Goal: Task Accomplishment & Management: Manage account settings

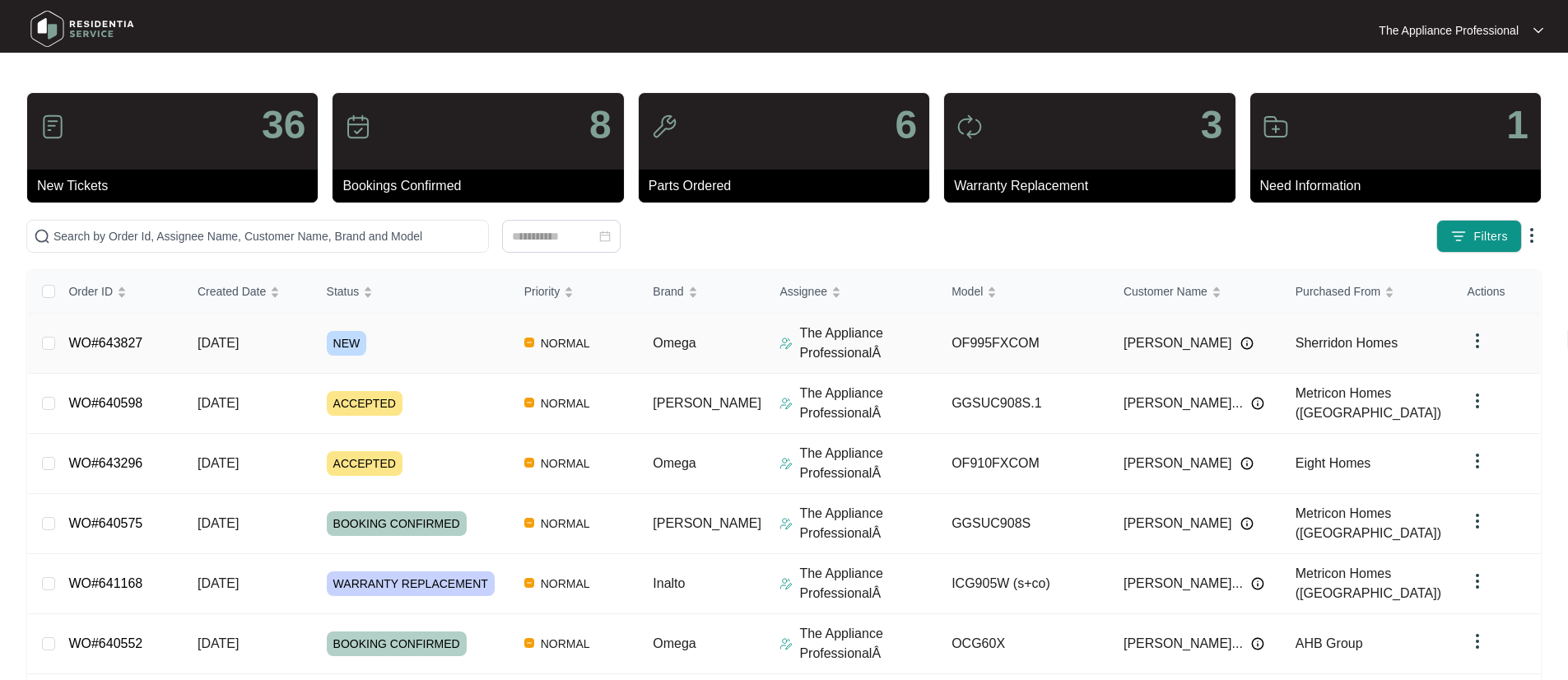
click at [274, 347] on td "[DATE]" at bounding box center [249, 344] width 129 height 60
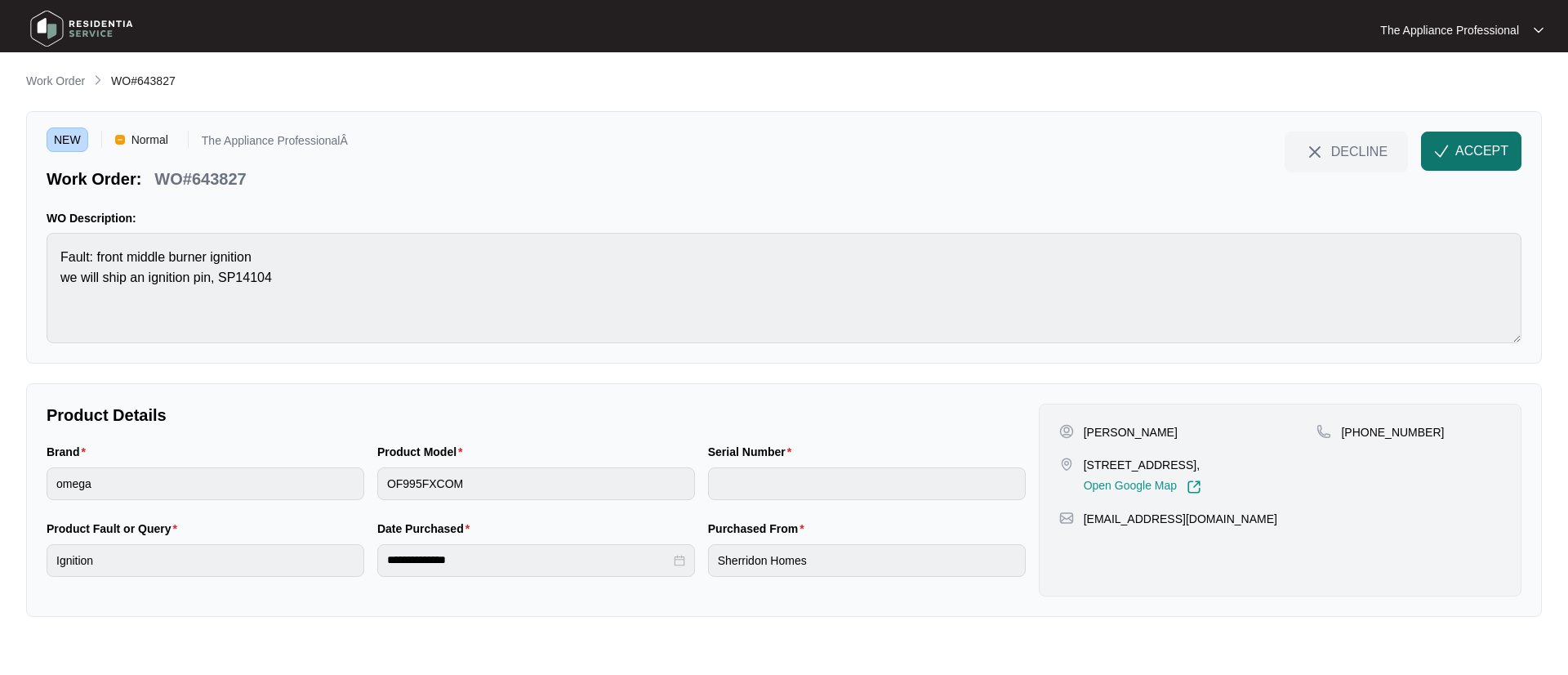
click at [1442, 156] on img "button" at bounding box center [1442, 151] width 14 height 14
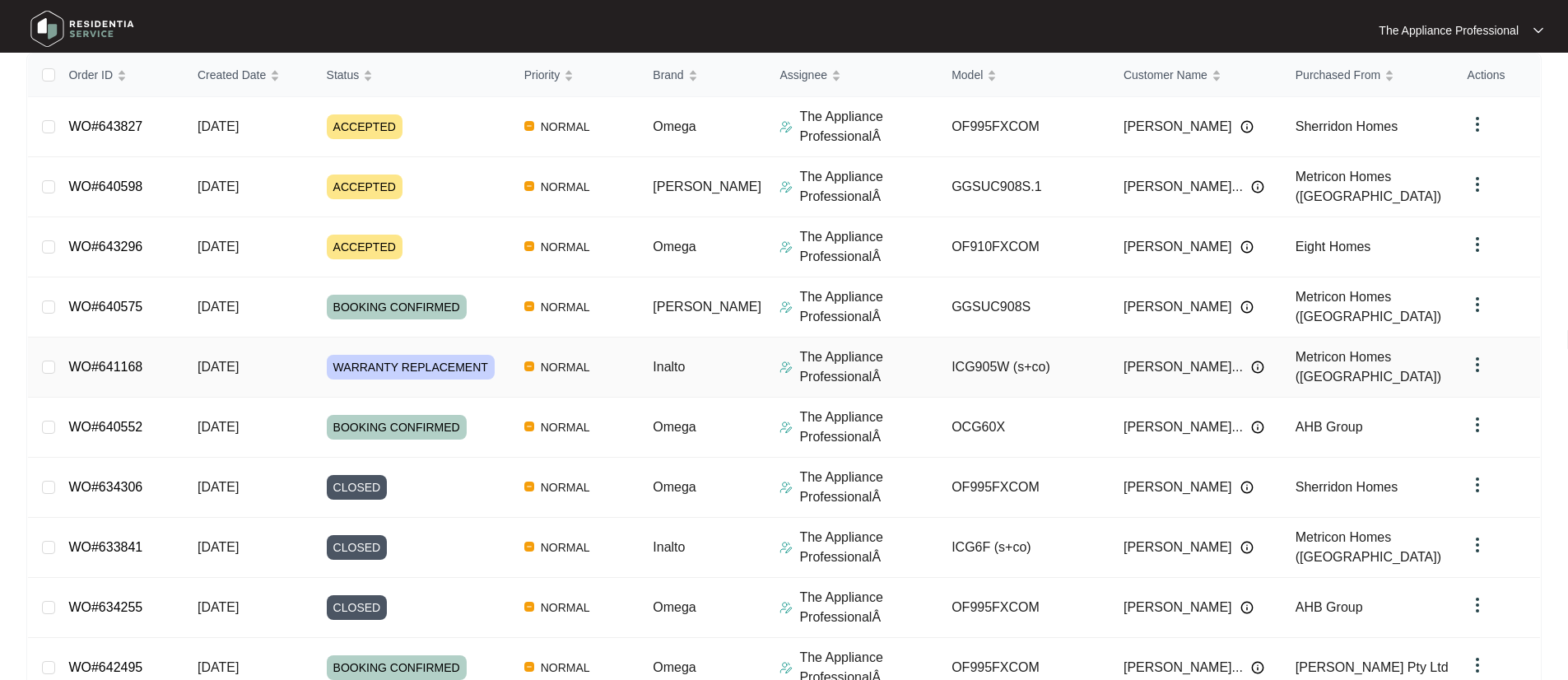
scroll to position [315, 0]
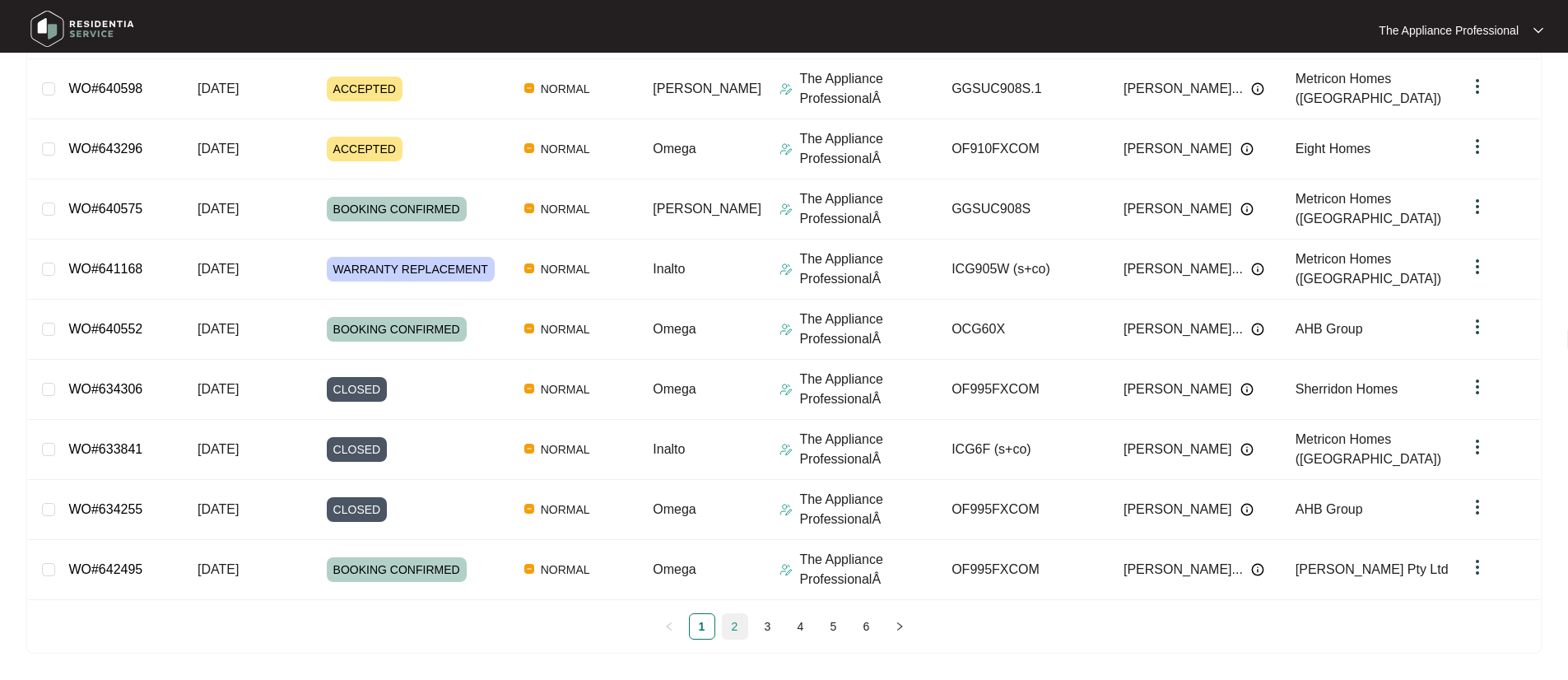
click at [730, 623] on link "2" at bounding box center [735, 625] width 25 height 25
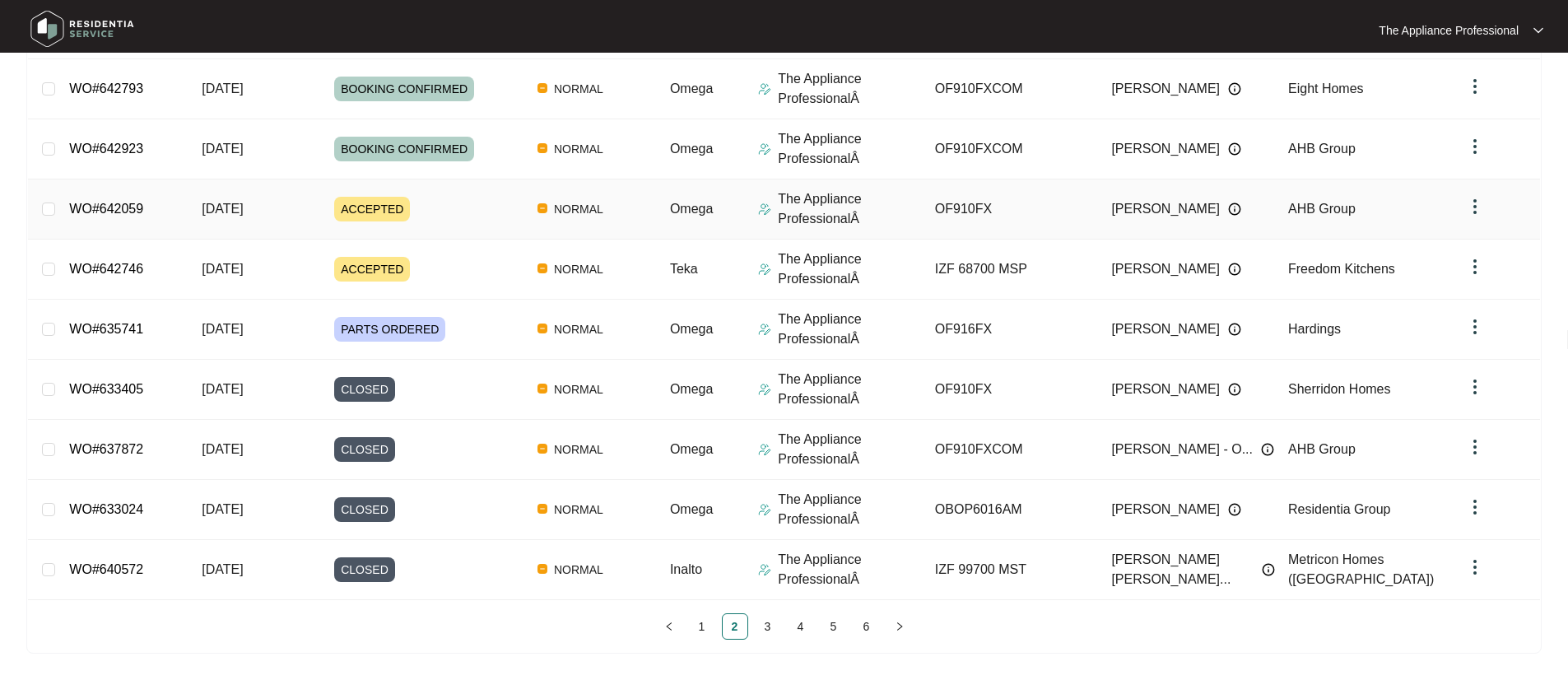
click at [382, 210] on span "ACCEPTED" at bounding box center [372, 208] width 75 height 25
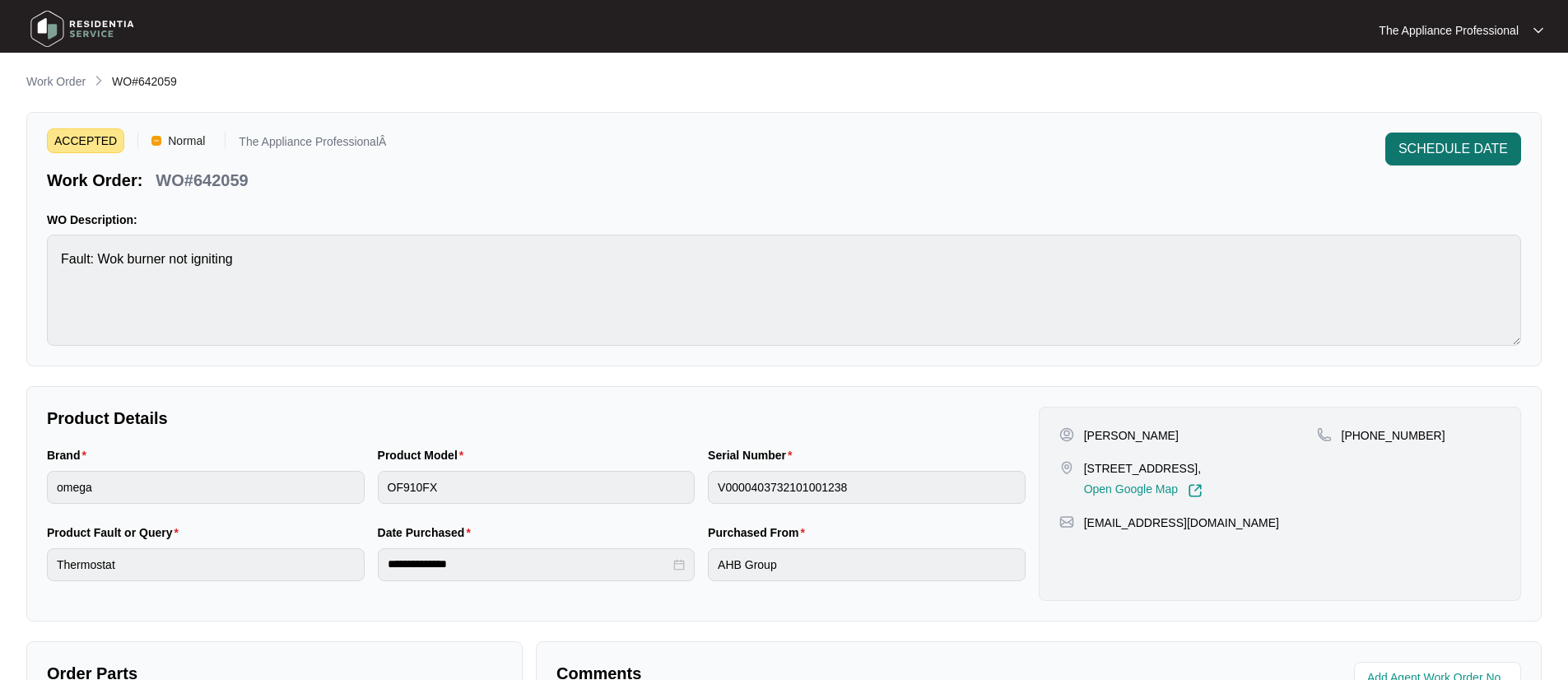
click at [1446, 150] on span "SCHEDULE DATE" at bounding box center [1453, 149] width 109 height 20
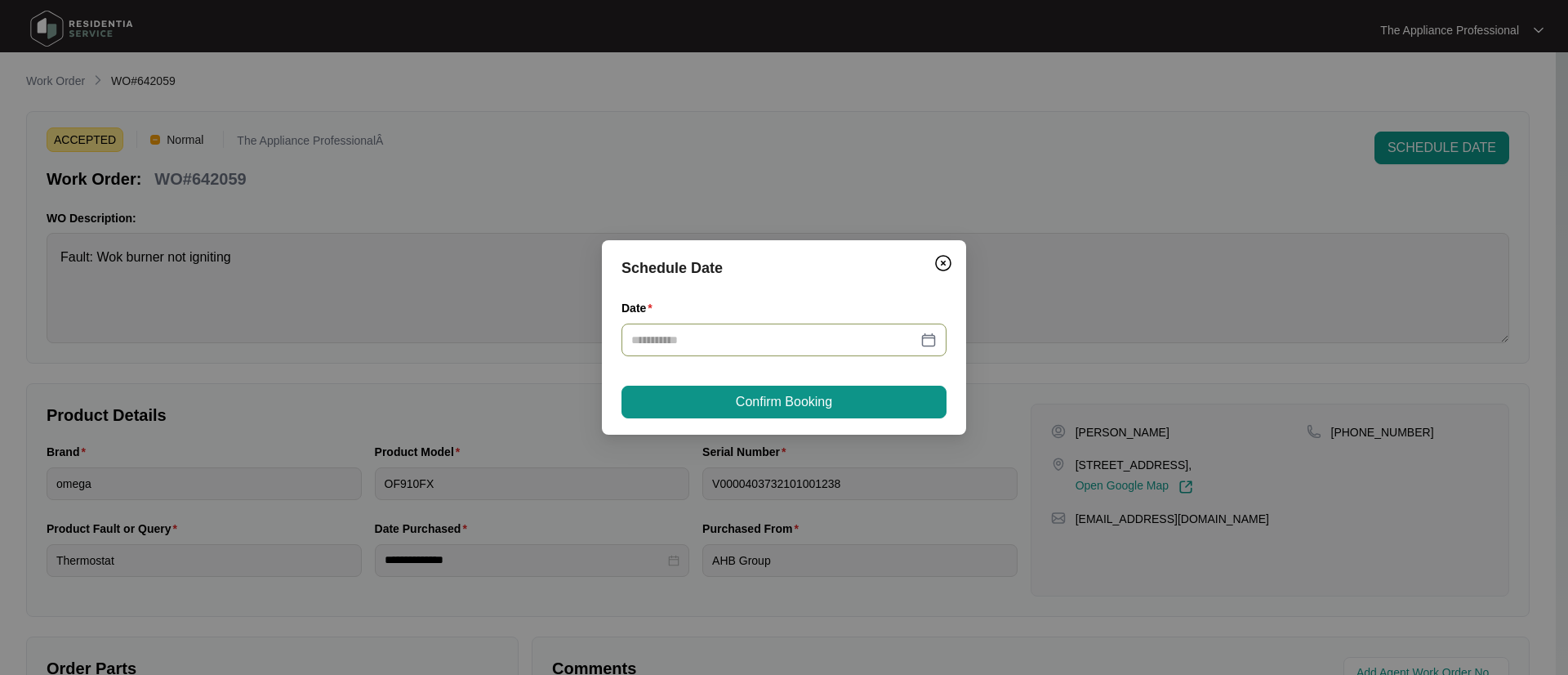
click at [926, 336] on div at bounding box center [784, 340] width 306 height 18
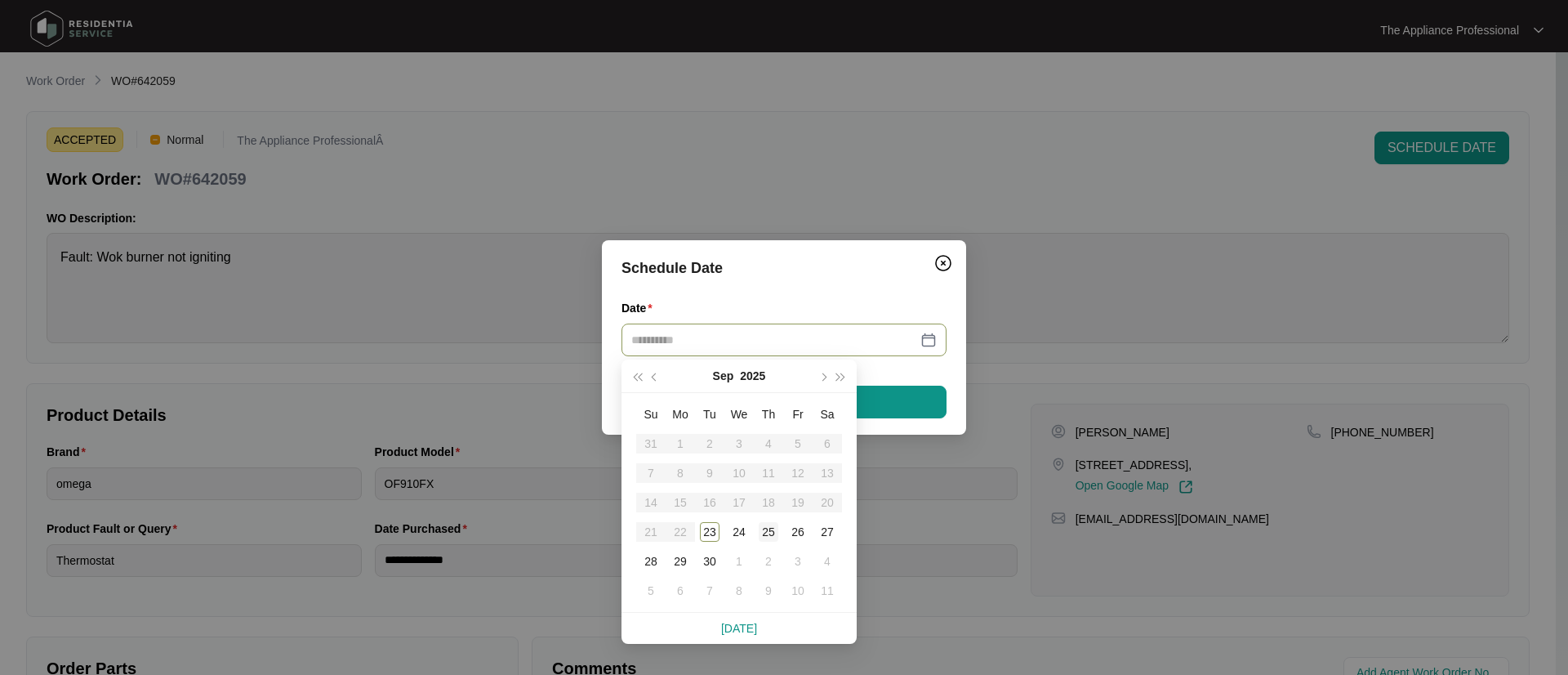
click at [766, 531] on div "25" at bounding box center [769, 532] width 20 height 20
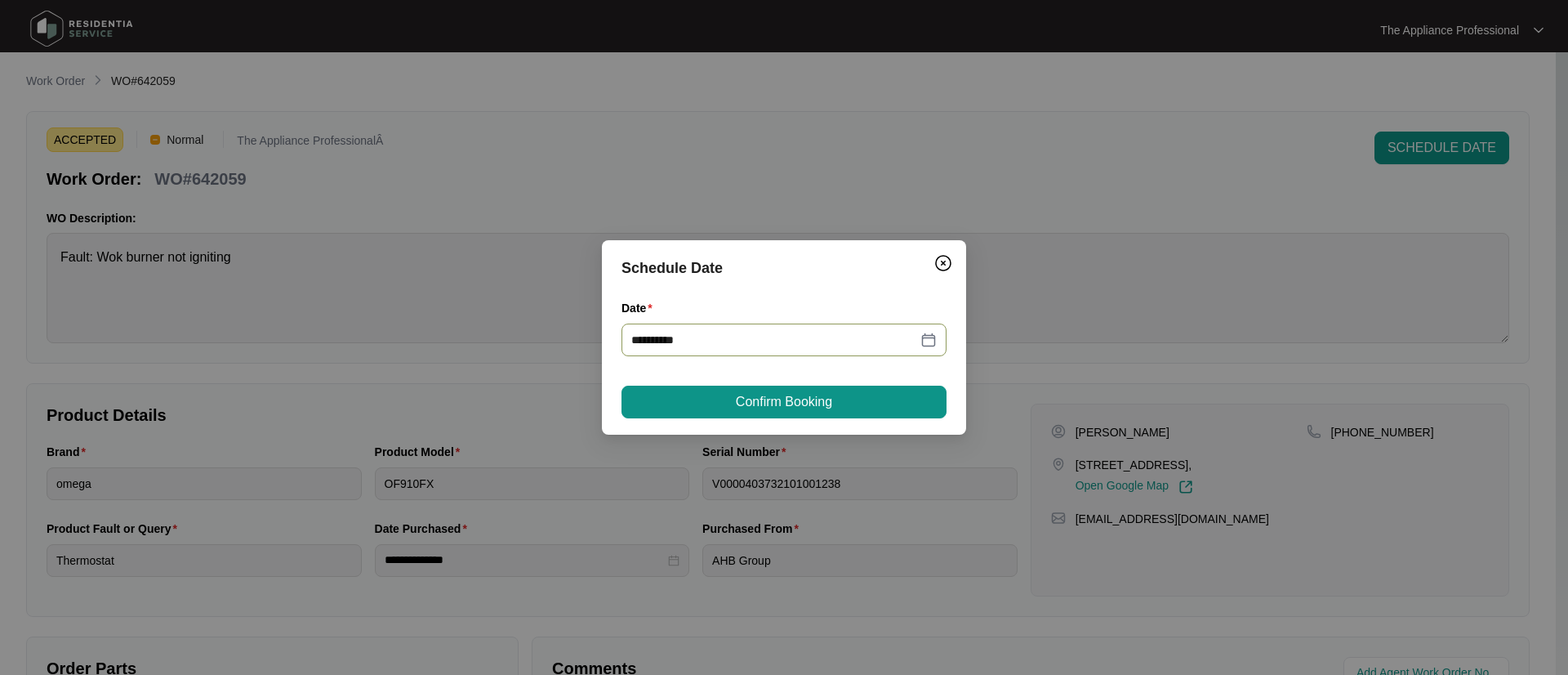
type input "**********"
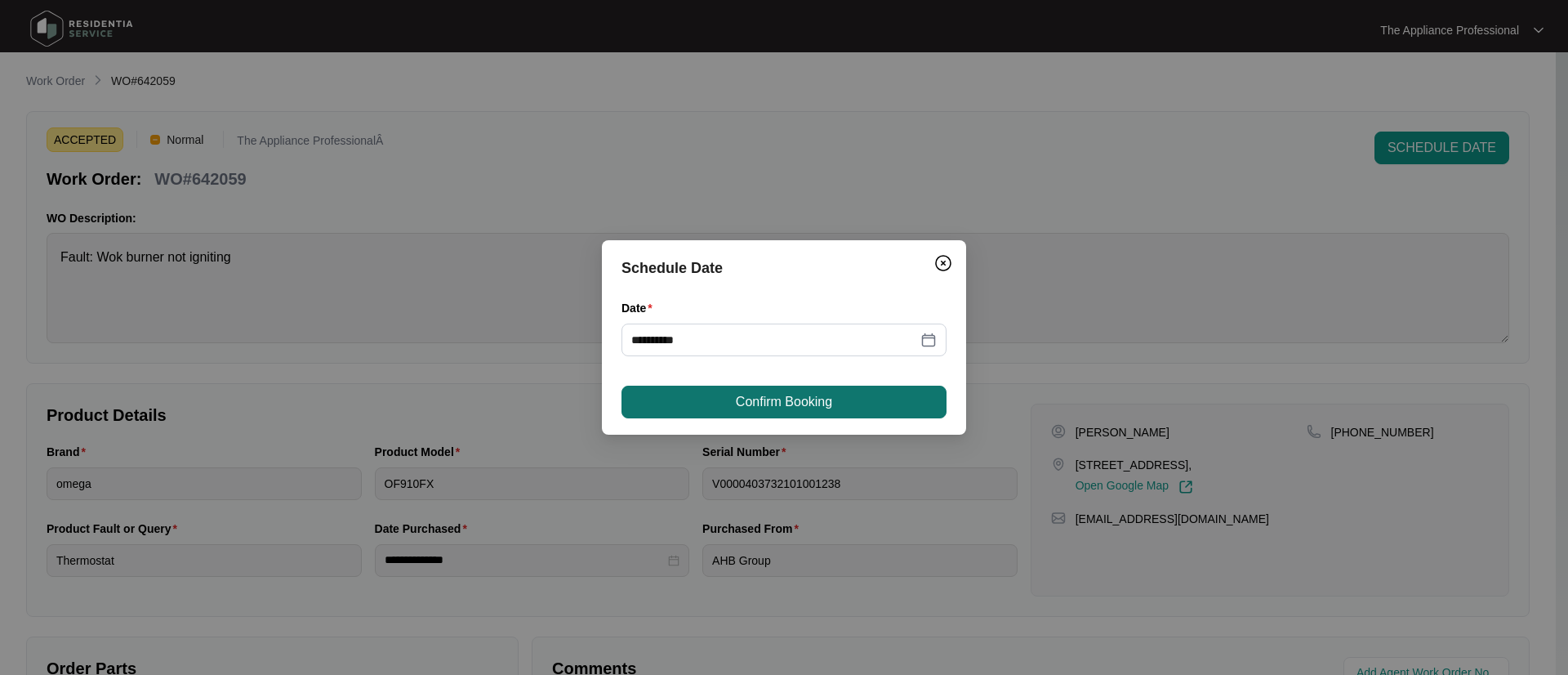
click at [789, 410] on span "Confirm Booking" at bounding box center [784, 402] width 97 height 20
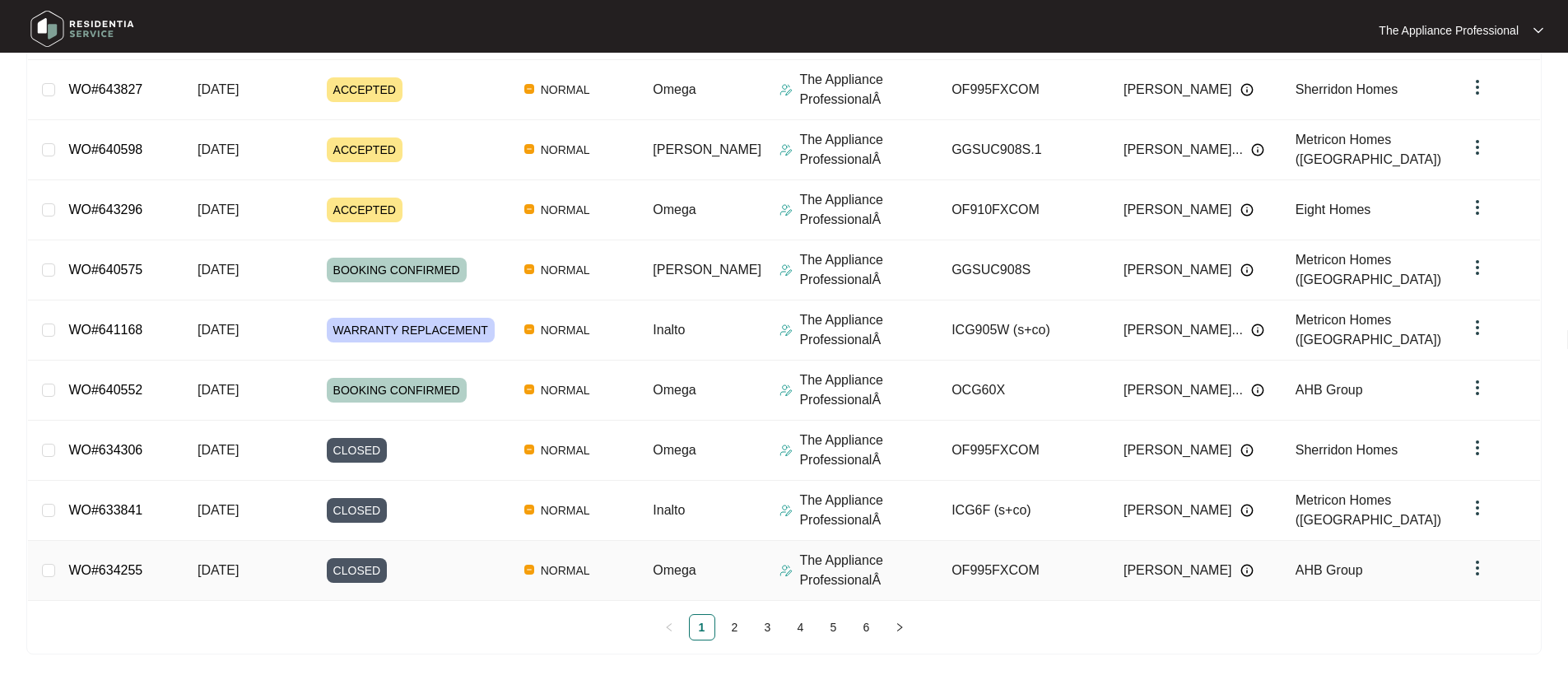
scroll to position [315, 0]
click at [739, 626] on link "2" at bounding box center [735, 625] width 25 height 25
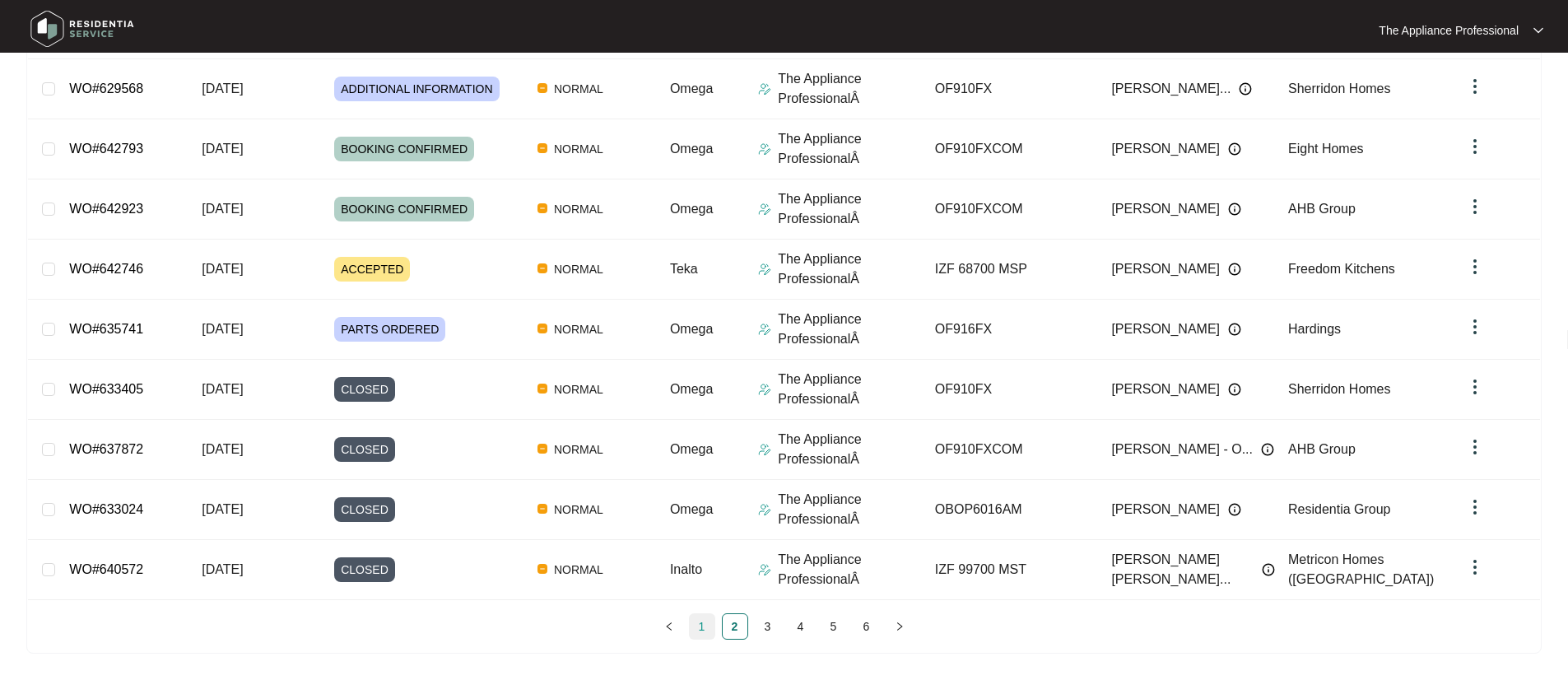
click at [699, 631] on link "1" at bounding box center [702, 625] width 25 height 25
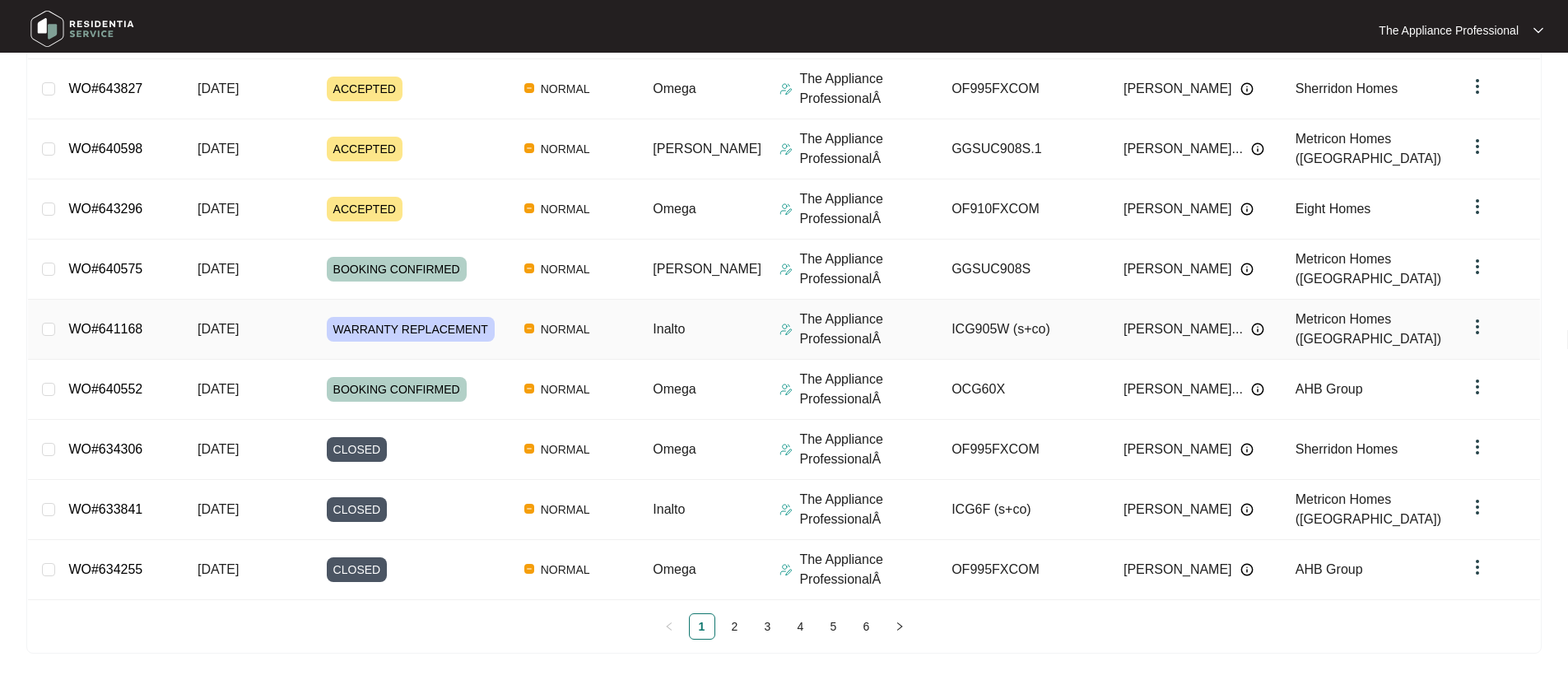
click at [239, 331] on span "[DATE]" at bounding box center [217, 328] width 41 height 14
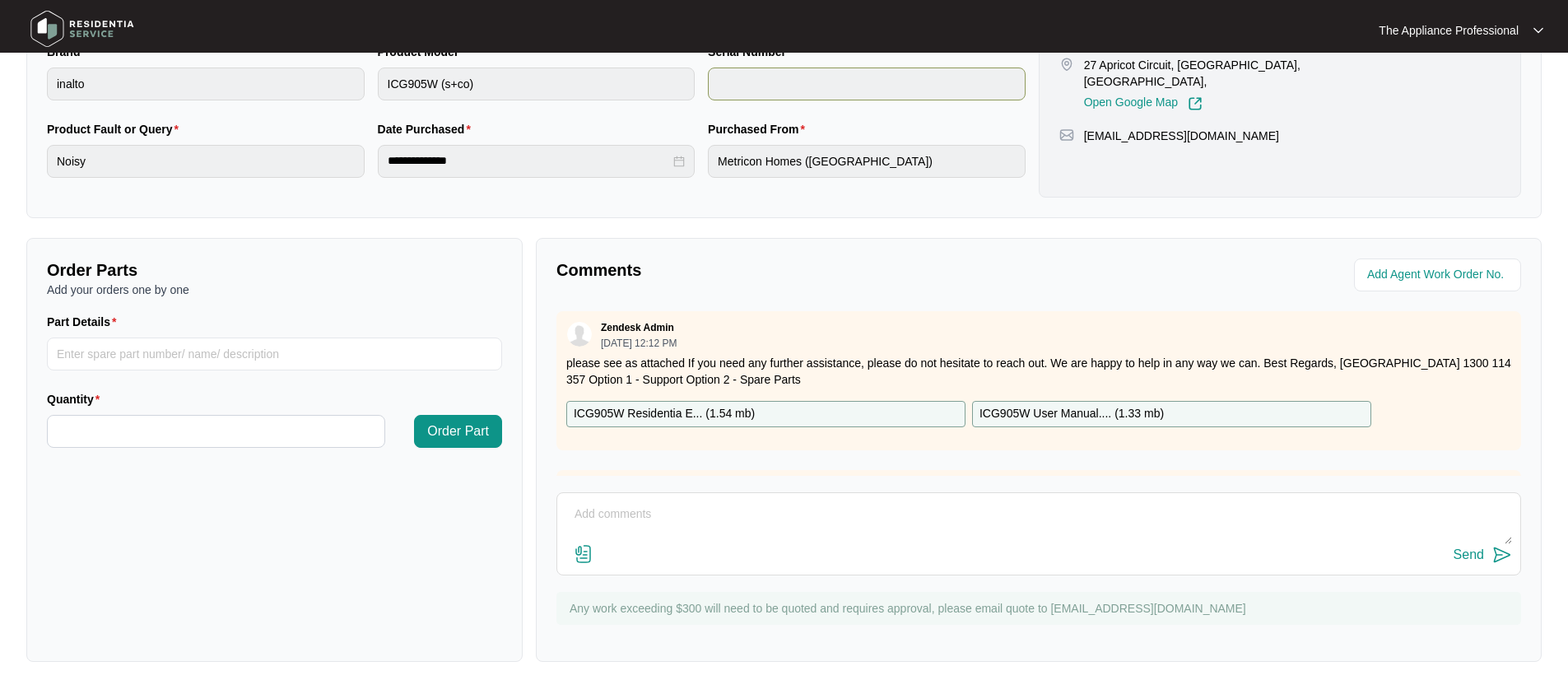
scroll to position [412, 0]
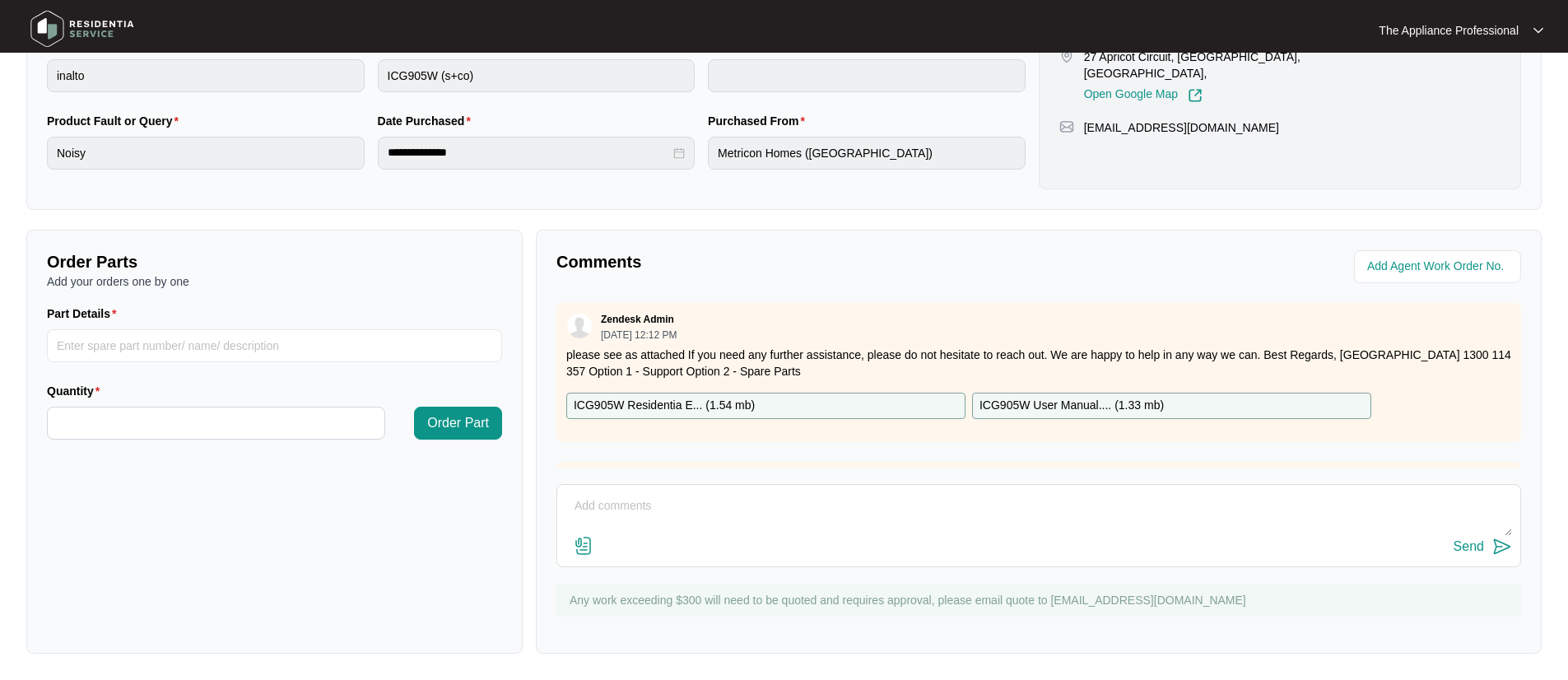
click at [596, 512] on textarea at bounding box center [1039, 514] width 947 height 43
type textarea "Booked in for [DATE]."
click at [1478, 543] on div "Send" at bounding box center [1469, 546] width 30 height 15
